Goal: Information Seeking & Learning: Learn about a topic

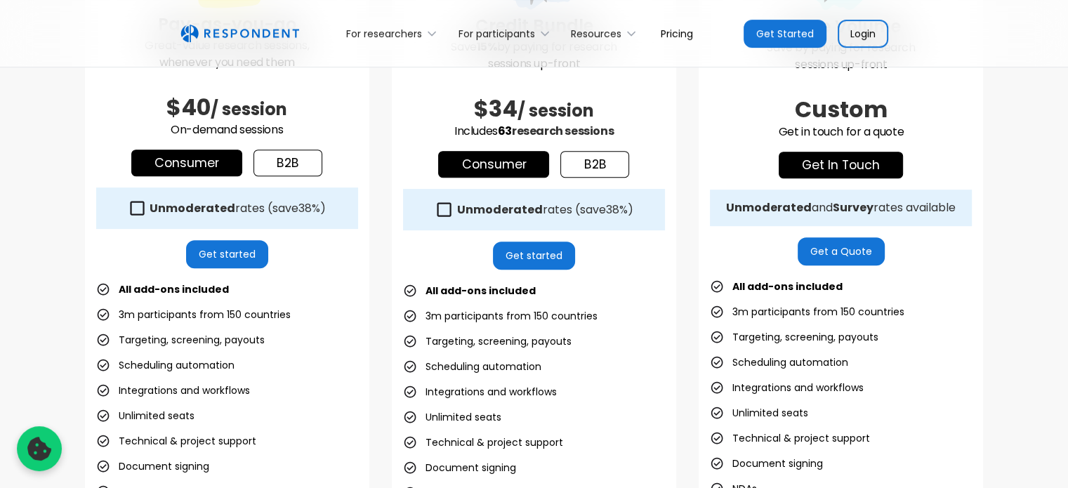
scroll to position [491, 0]
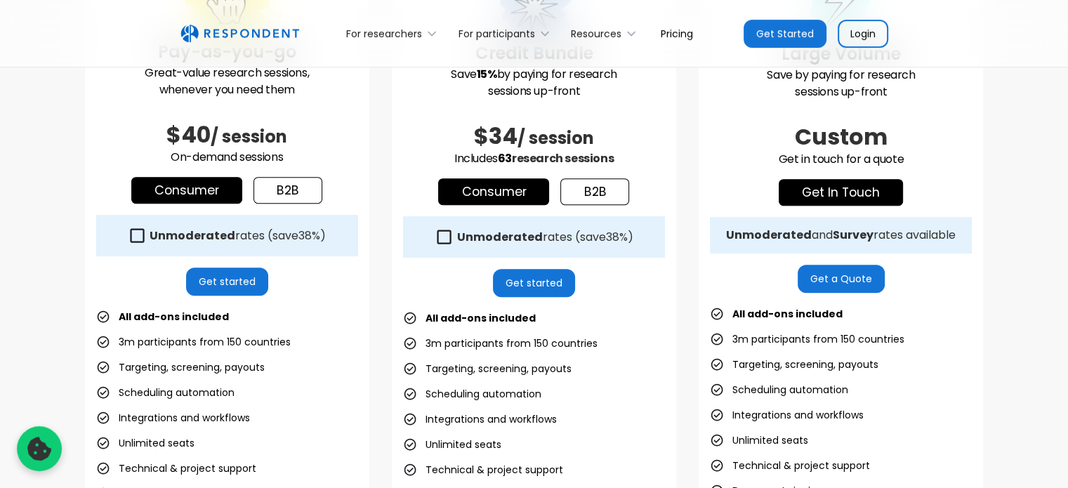
click at [587, 192] on link "b2b" at bounding box center [594, 191] width 69 height 27
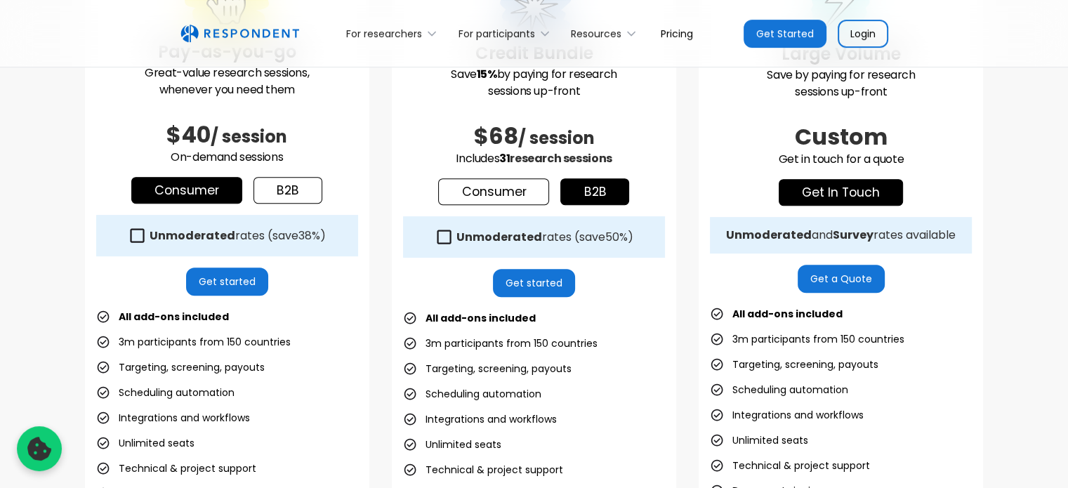
click at [527, 187] on link "Consumer" at bounding box center [493, 191] width 111 height 27
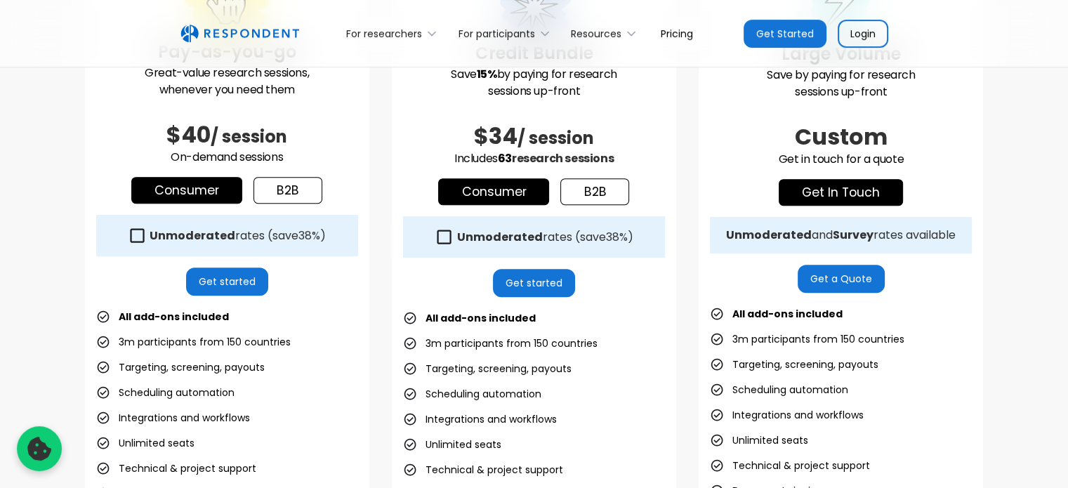
click at [574, 185] on link "b2b" at bounding box center [594, 191] width 69 height 27
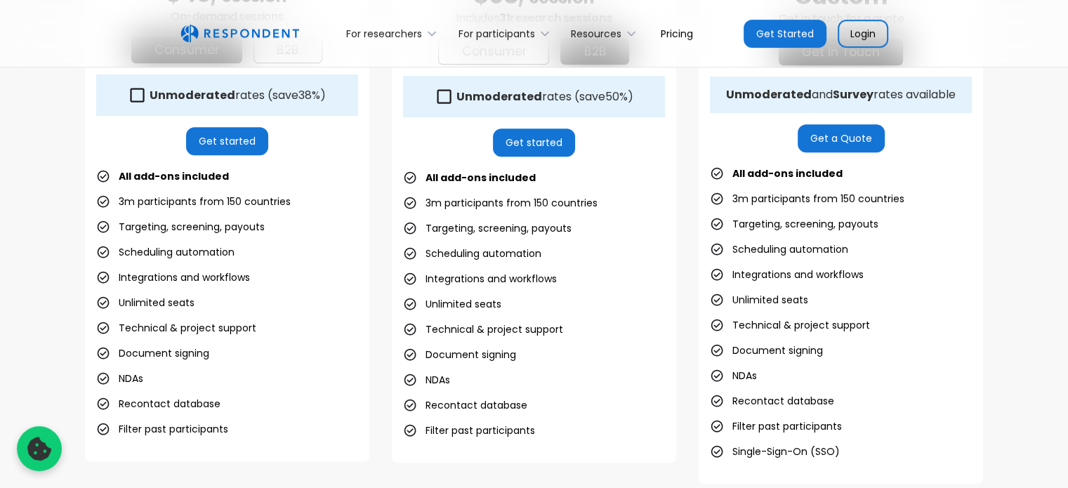
scroll to position [562, 0]
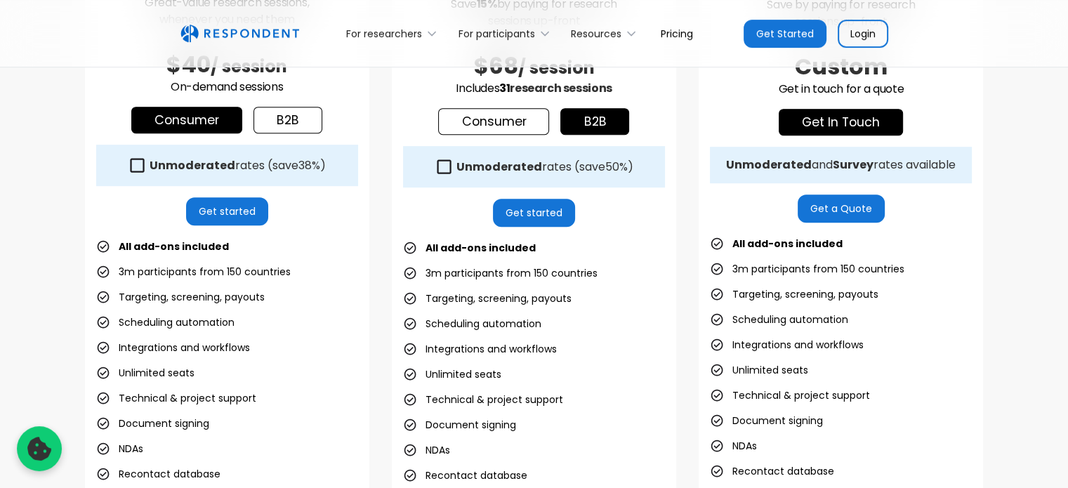
click at [303, 123] on link "b2b" at bounding box center [287, 120] width 69 height 27
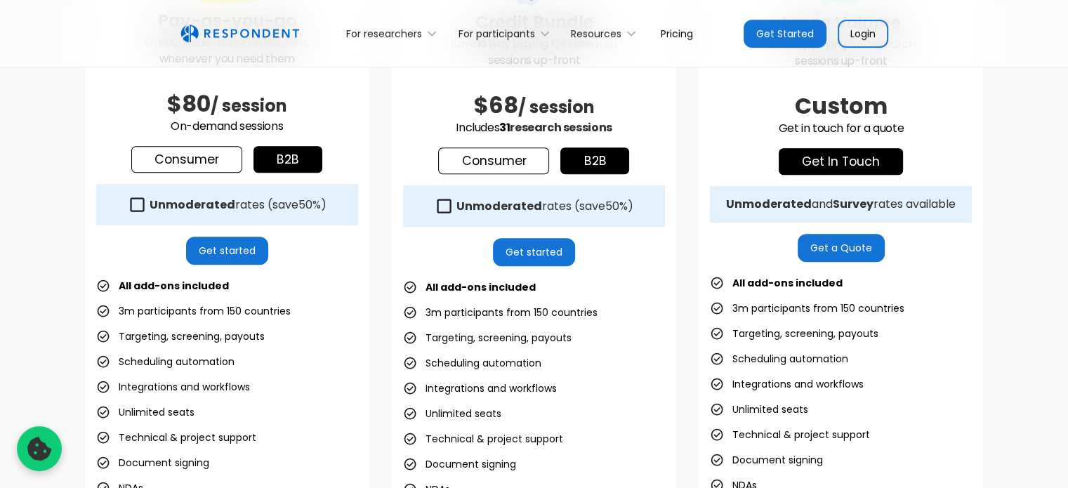
scroll to position [421, 0]
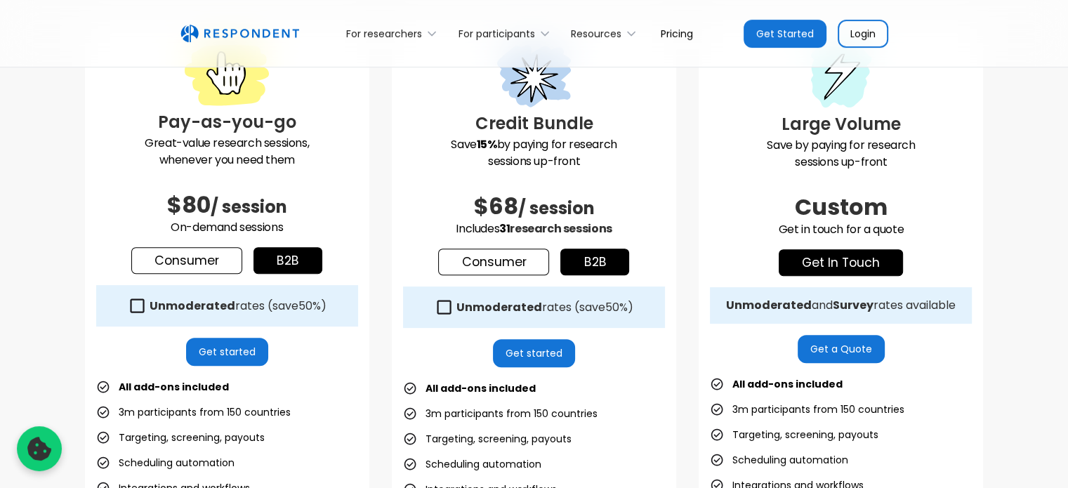
click at [211, 266] on link "Consumer" at bounding box center [186, 260] width 111 height 27
click at [281, 262] on link "b2b" at bounding box center [287, 260] width 69 height 27
click at [206, 263] on link "Consumer" at bounding box center [186, 260] width 111 height 27
click at [289, 256] on link "b2b" at bounding box center [287, 260] width 69 height 27
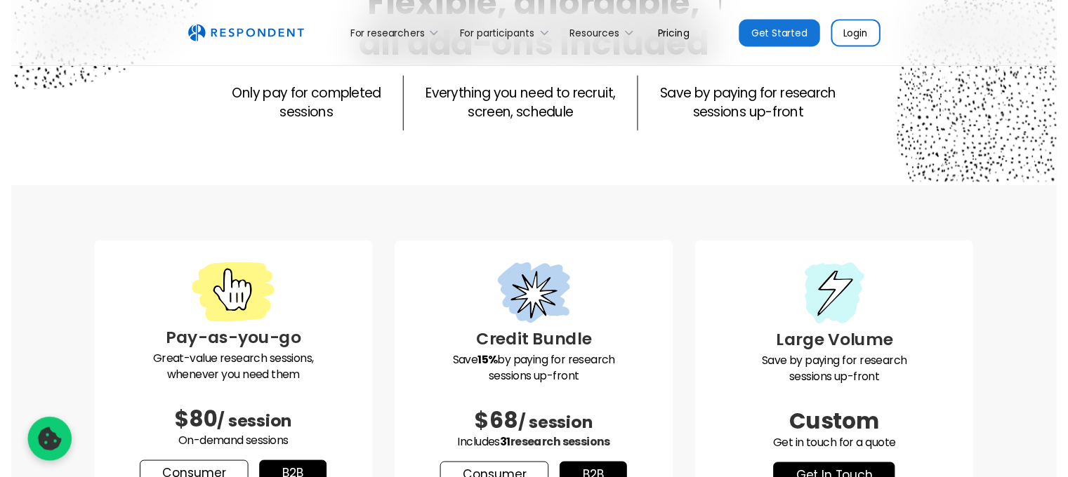
scroll to position [0, 0]
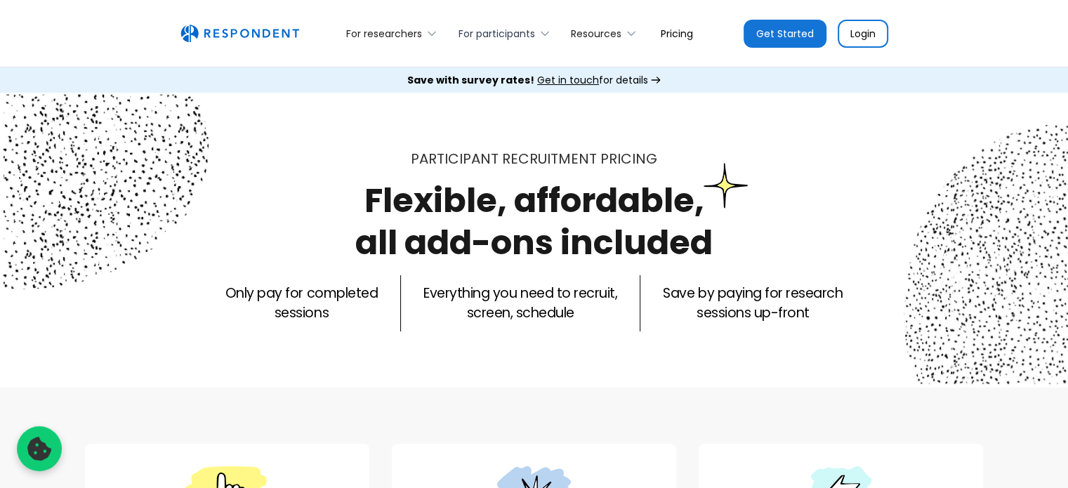
click at [533, 34] on div "For participants" at bounding box center [496, 34] width 77 height 14
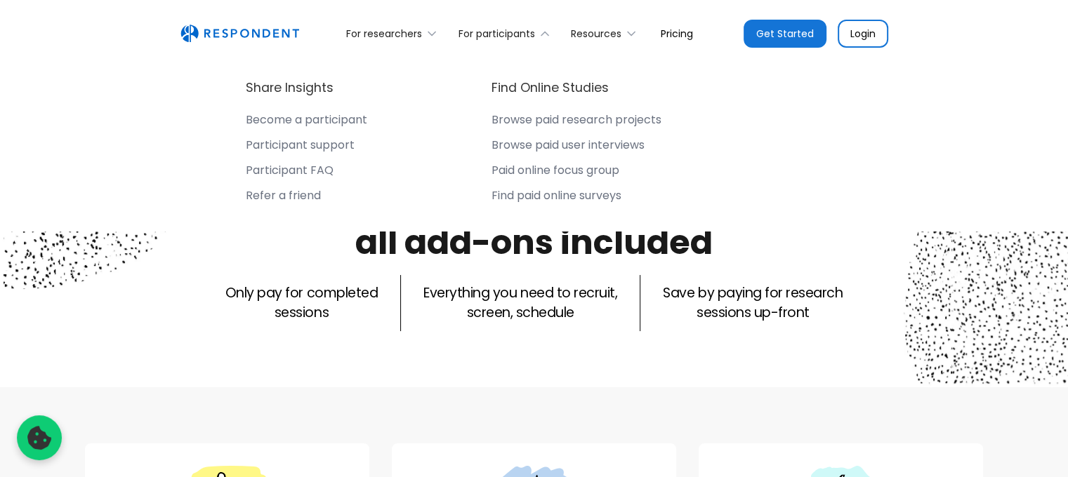
click at [553, 144] on div "Browse paid user interviews" at bounding box center [567, 145] width 153 height 14
